Goal: Use online tool/utility: Utilize a website feature to perform a specific function

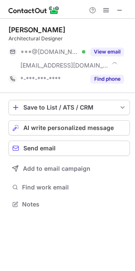
scroll to position [198, 135]
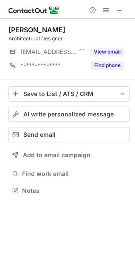
scroll to position [185, 135]
click at [118, 11] on span at bounding box center [119, 10] width 7 height 7
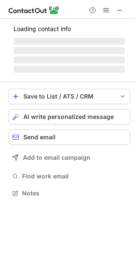
scroll to position [185, 135]
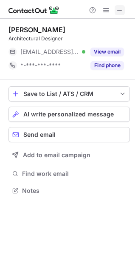
click at [117, 10] on span at bounding box center [119, 10] width 7 height 7
